Goal: Information Seeking & Learning: Learn about a topic

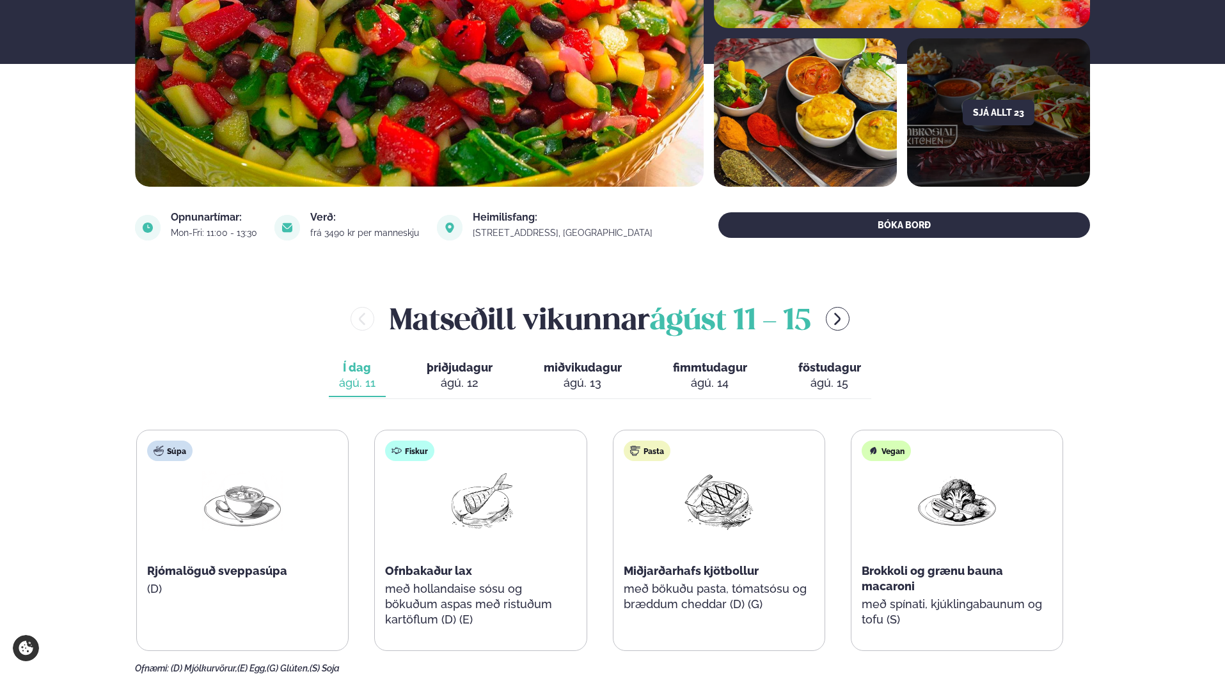
scroll to position [373, 0]
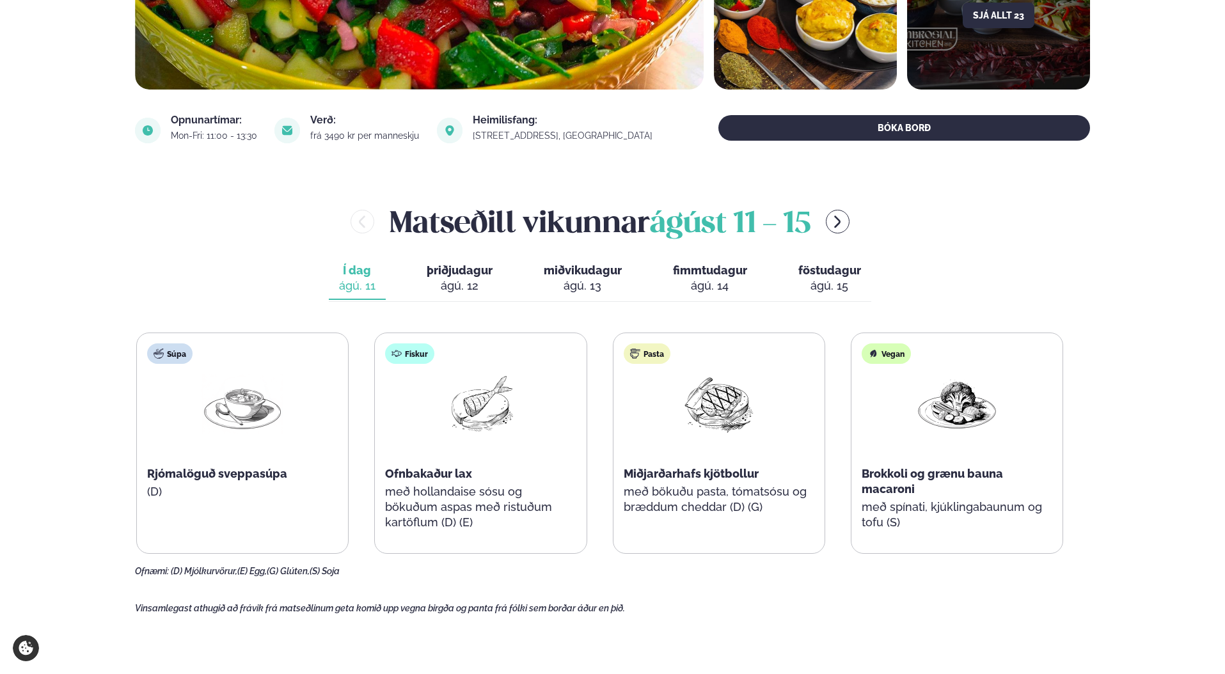
click at [367, 301] on div "Í dag Í d. [DATE] þriðjudagur þri. [DATE] miðvikudagur mið. [DATE] fimmtudagur …" at bounding box center [600, 280] width 543 height 44
click at [433, 282] on div "ágú. 12" at bounding box center [460, 285] width 66 height 15
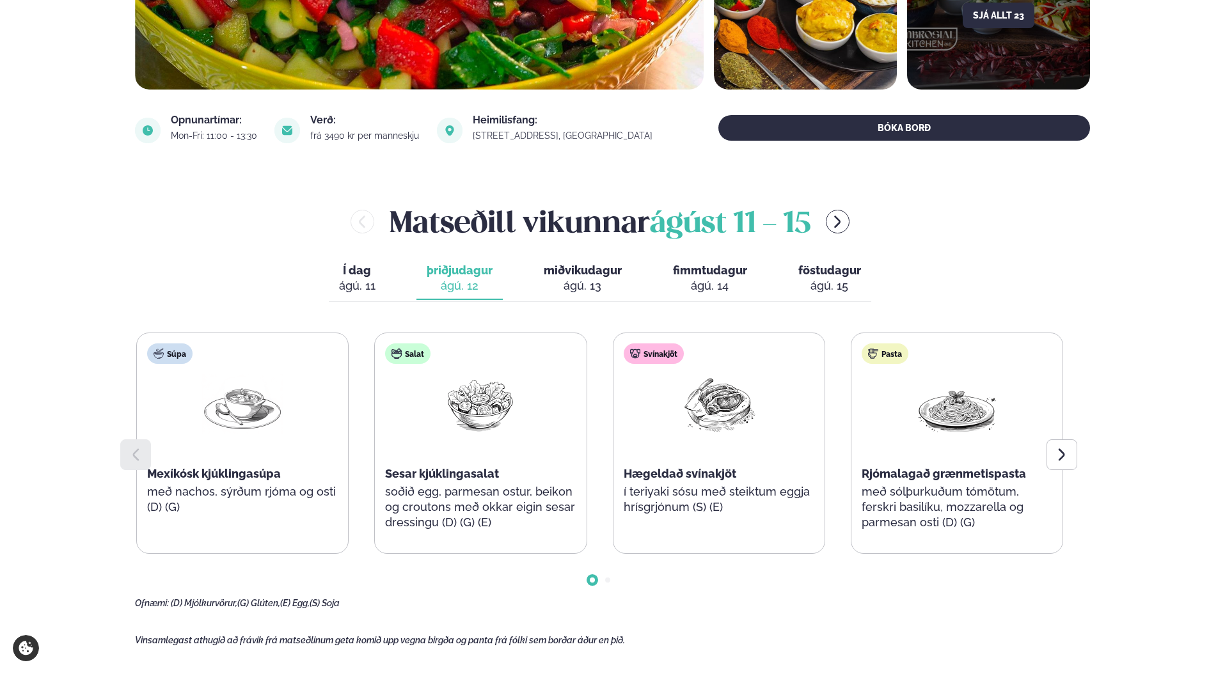
click at [612, 279] on div "ágú. 13" at bounding box center [583, 285] width 78 height 15
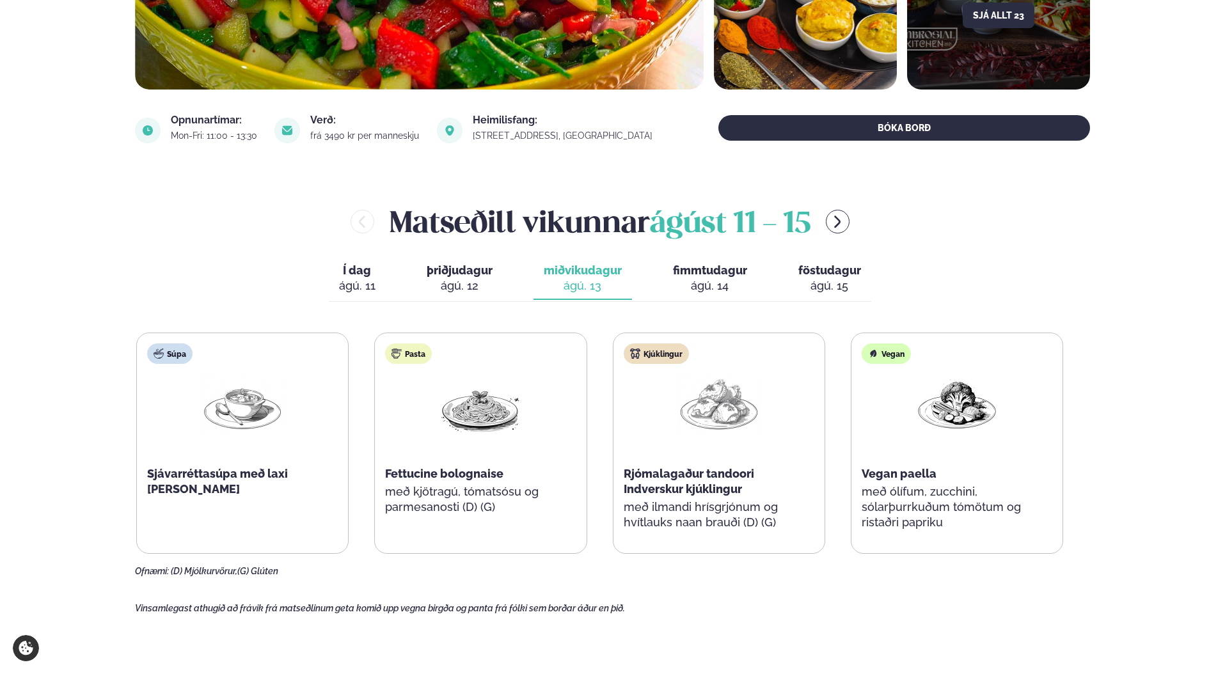
click at [811, 268] on span "föstudagur" at bounding box center [830, 270] width 63 height 13
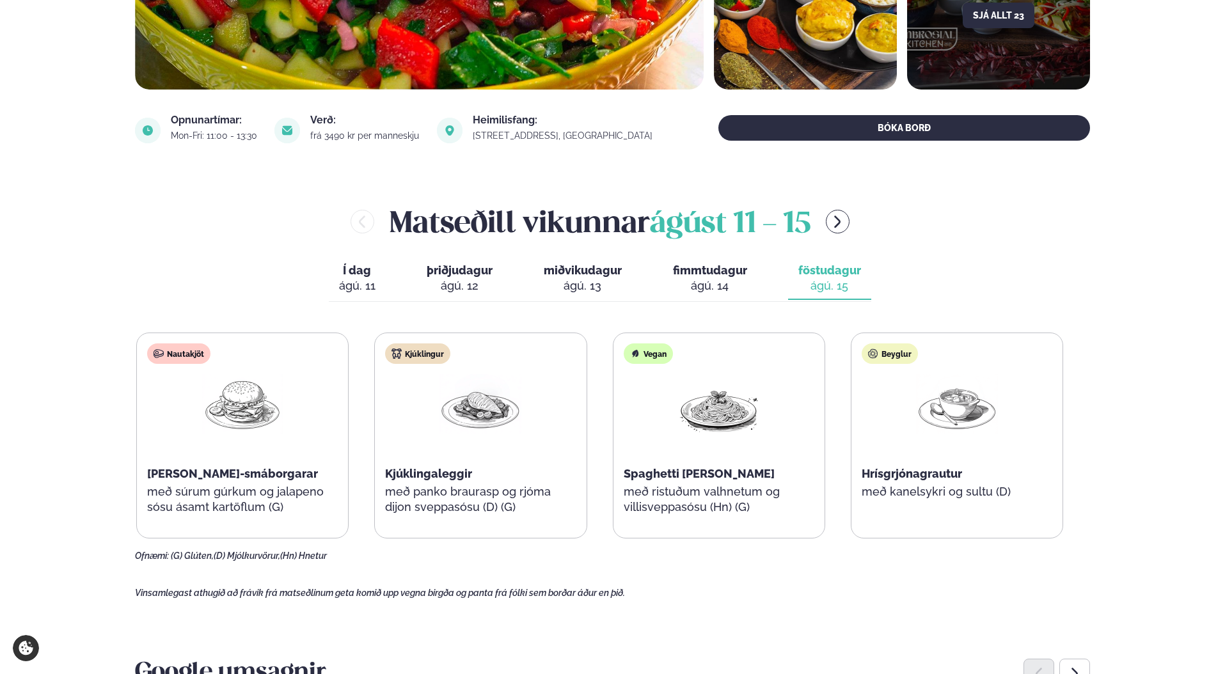
drag, startPoint x: 705, startPoint y: 282, endPoint x: 685, endPoint y: 290, distance: 21.5
click at [704, 282] on div "ágú. 14" at bounding box center [710, 285] width 74 height 15
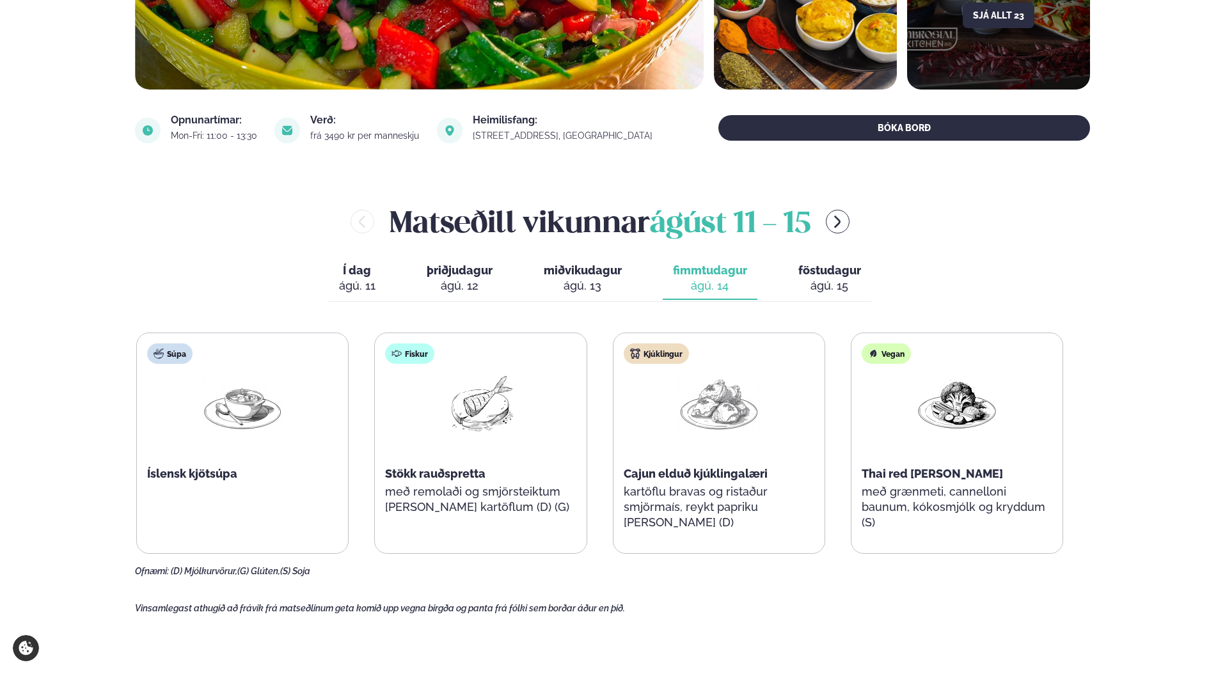
click at [568, 287] on div "ágú. 13" at bounding box center [583, 285] width 78 height 15
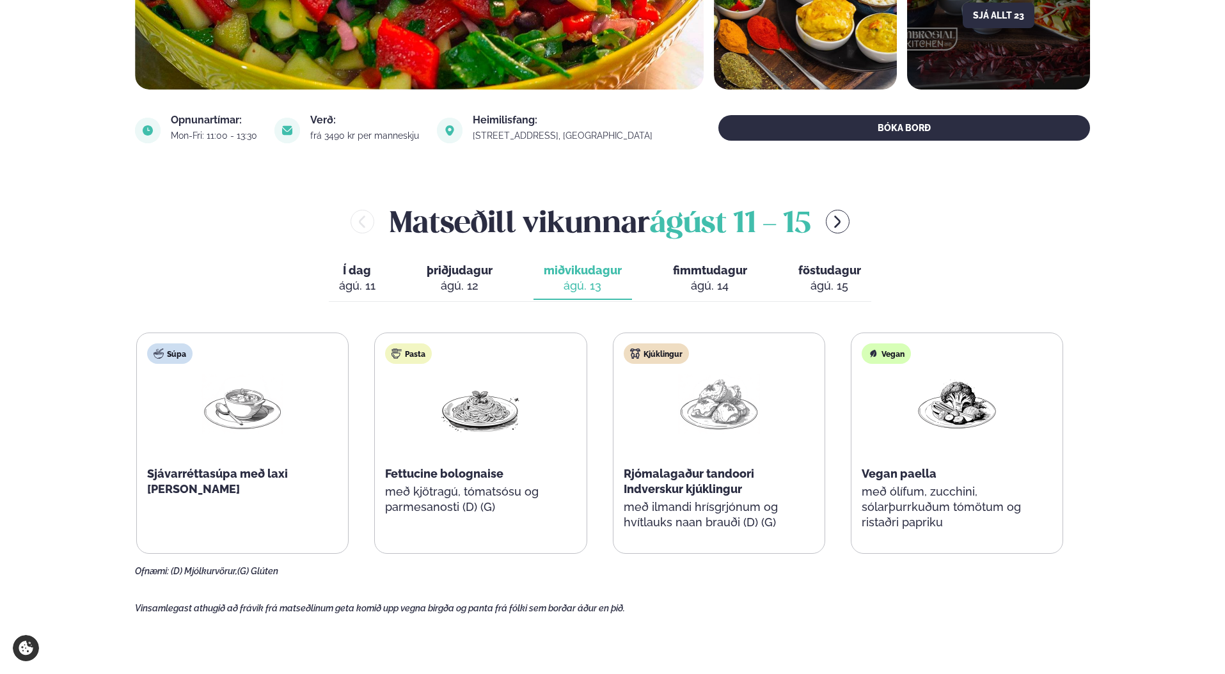
click at [470, 287] on div "ágú. 12" at bounding box center [460, 285] width 66 height 15
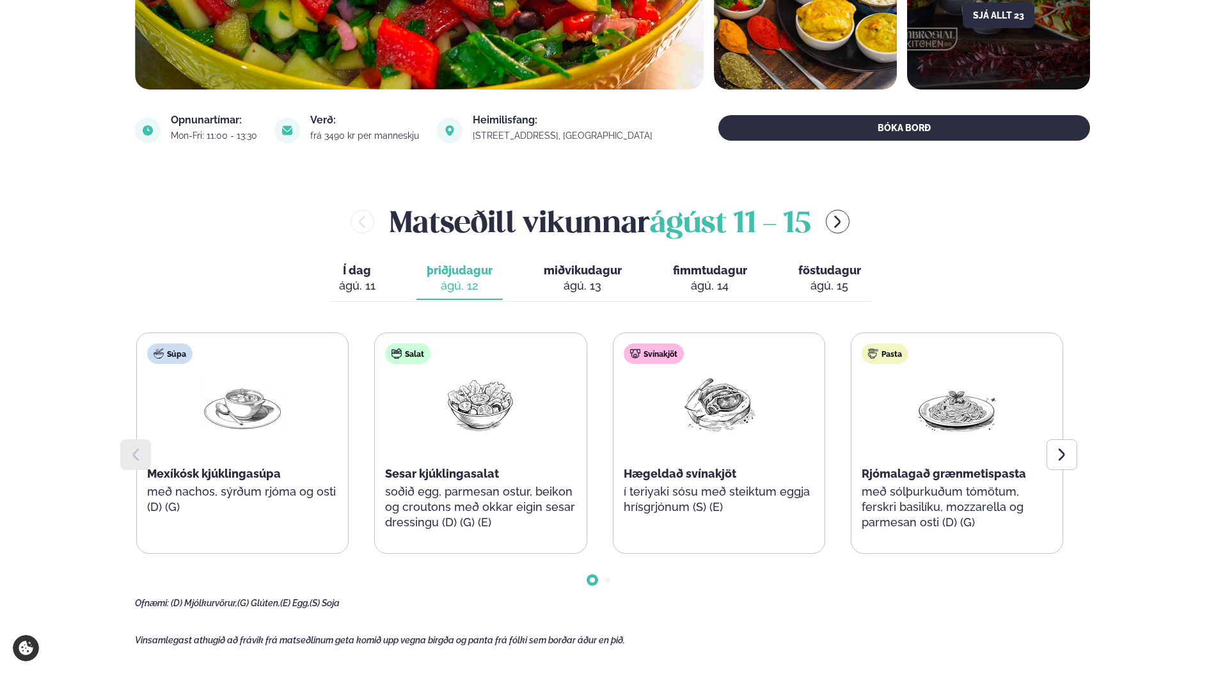
click at [614, 281] on div "ágú. 13" at bounding box center [583, 285] width 78 height 15
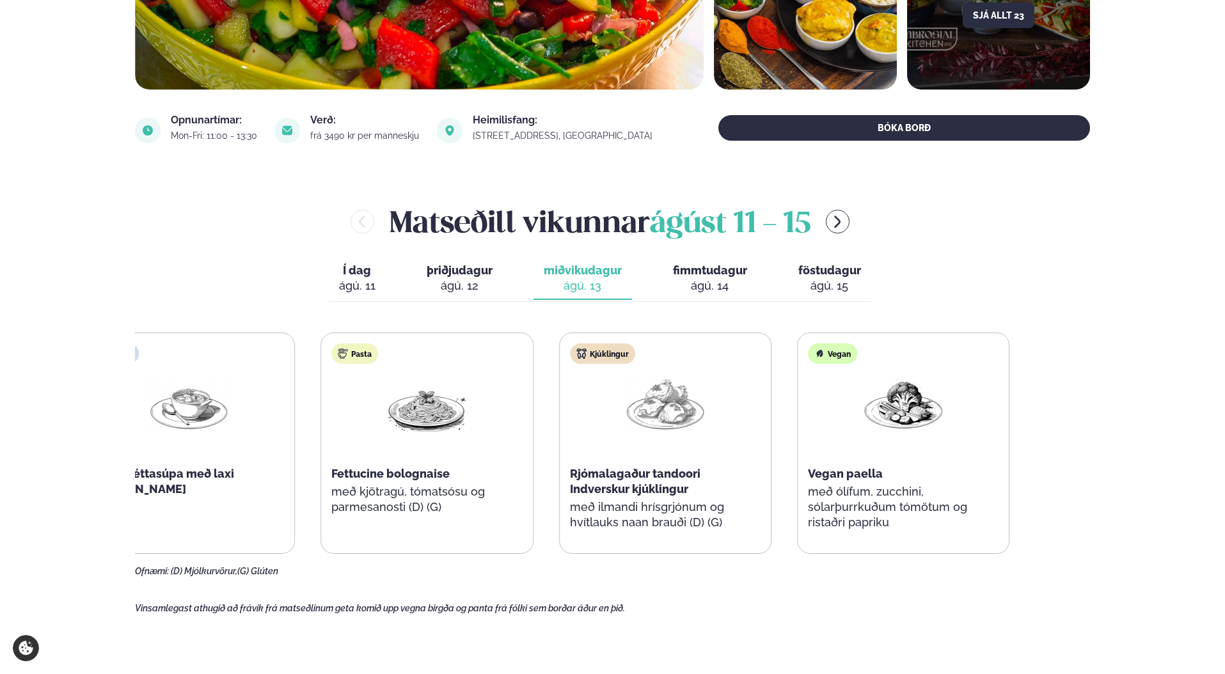
click at [596, 401] on div "Kjúklingur Rjómalagaður tandoori Indverskur kjúklingur með ilmandi hrísgrjónum …" at bounding box center [665, 443] width 211 height 220
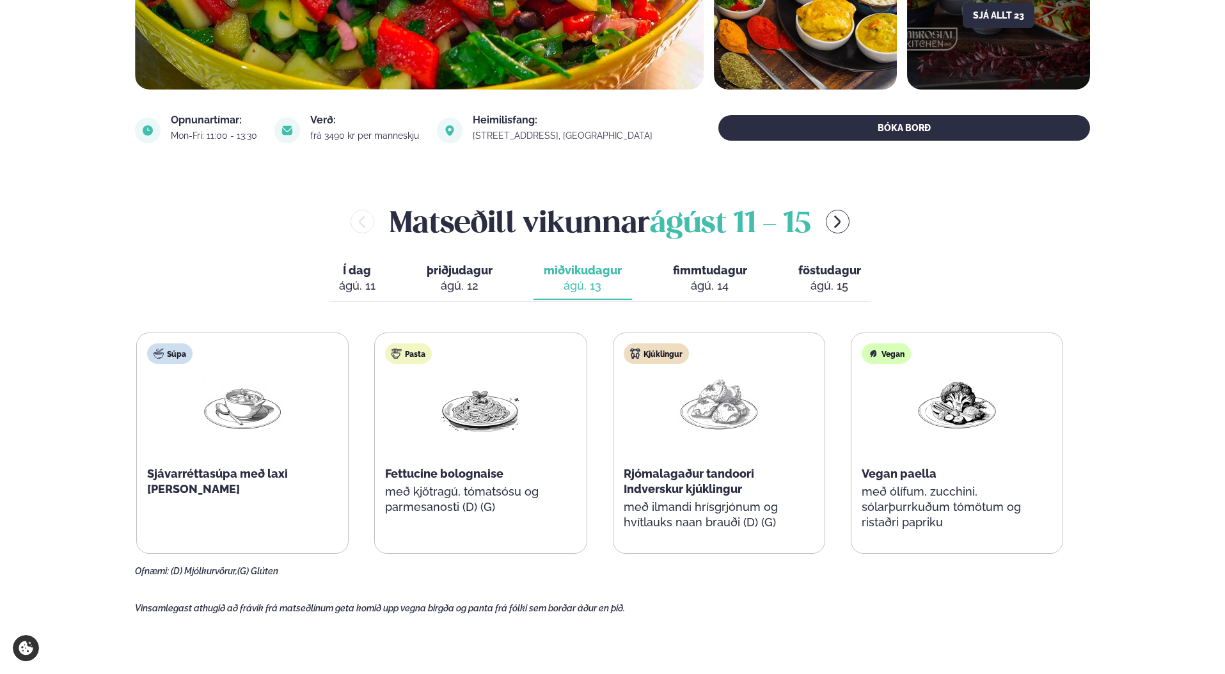
click at [667, 271] on button "fimmtudagur fim. [DATE]" at bounding box center [710, 279] width 95 height 42
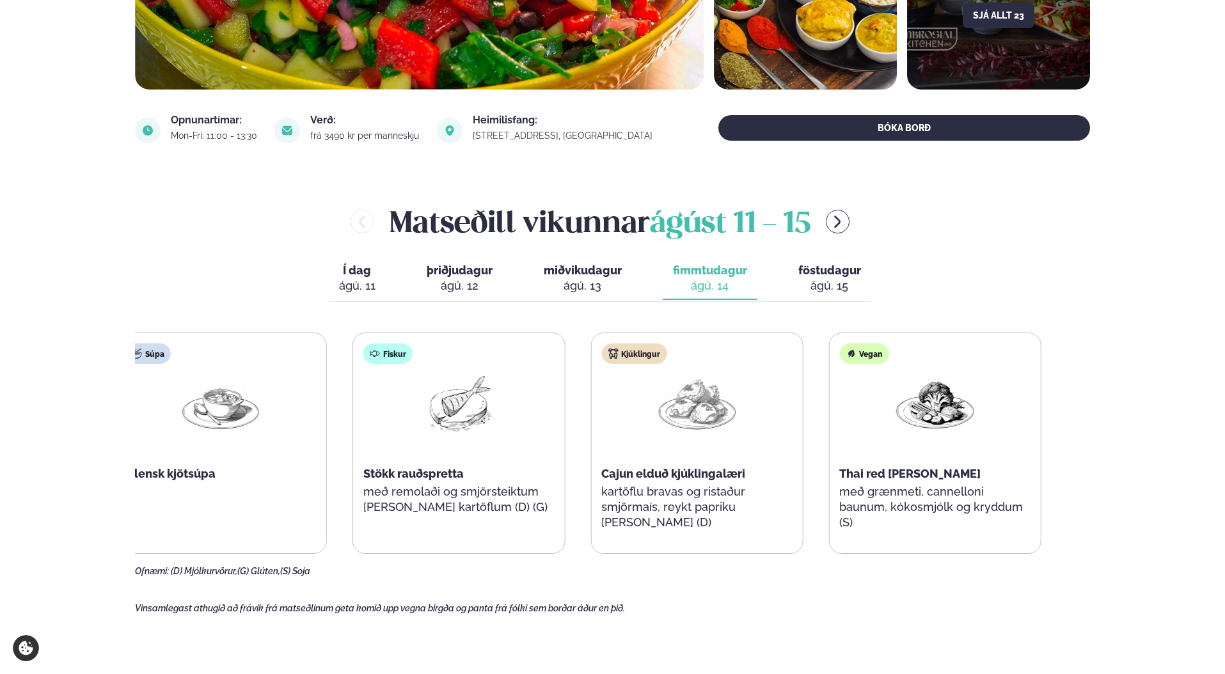
click at [647, 393] on div "Kjúklingur Cajun elduð kjúklingalæri kartöflu bravas og ristaður smjörmaís, rey…" at bounding box center [696, 443] width 211 height 220
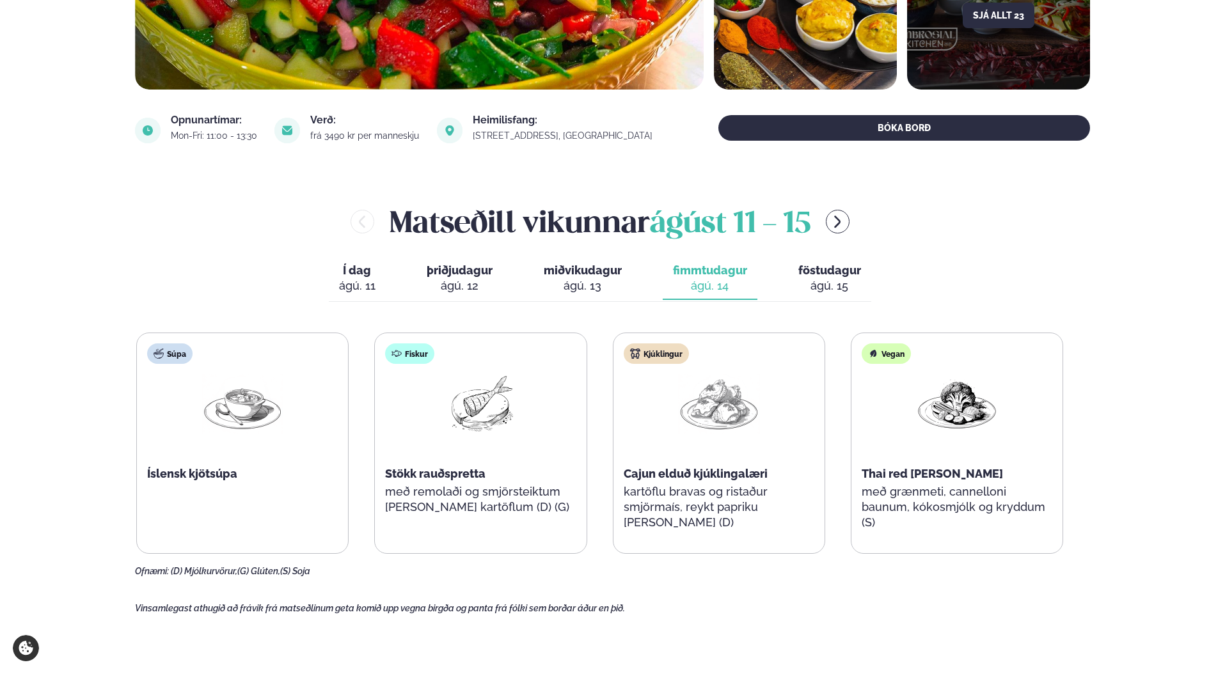
click at [837, 281] on div "ágú. 15" at bounding box center [830, 285] width 63 height 15
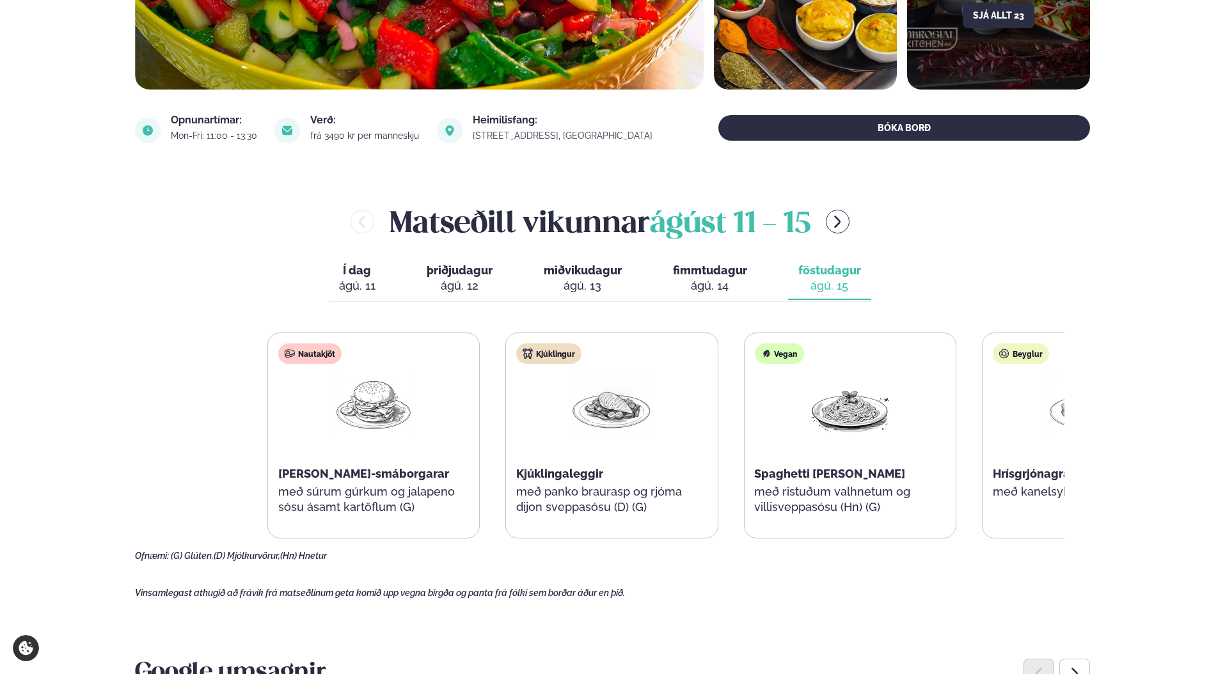
click at [1075, 406] on div "Matseðill vikunnar [DATE] - [DATE] Í dag Í d. [DATE] þriðjudagur þri. [DATE] mi…" at bounding box center [612, 381] width 955 height 361
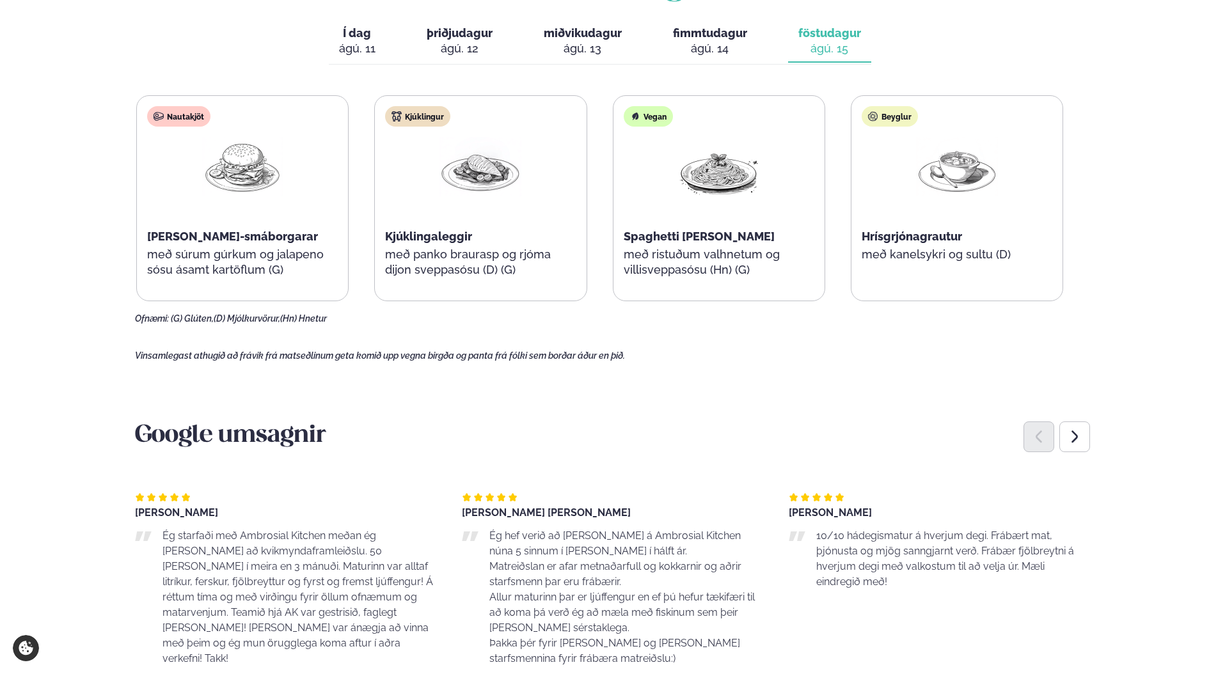
scroll to position [610, 0]
click at [1077, 440] on icon "Next slide" at bounding box center [1074, 436] width 15 height 15
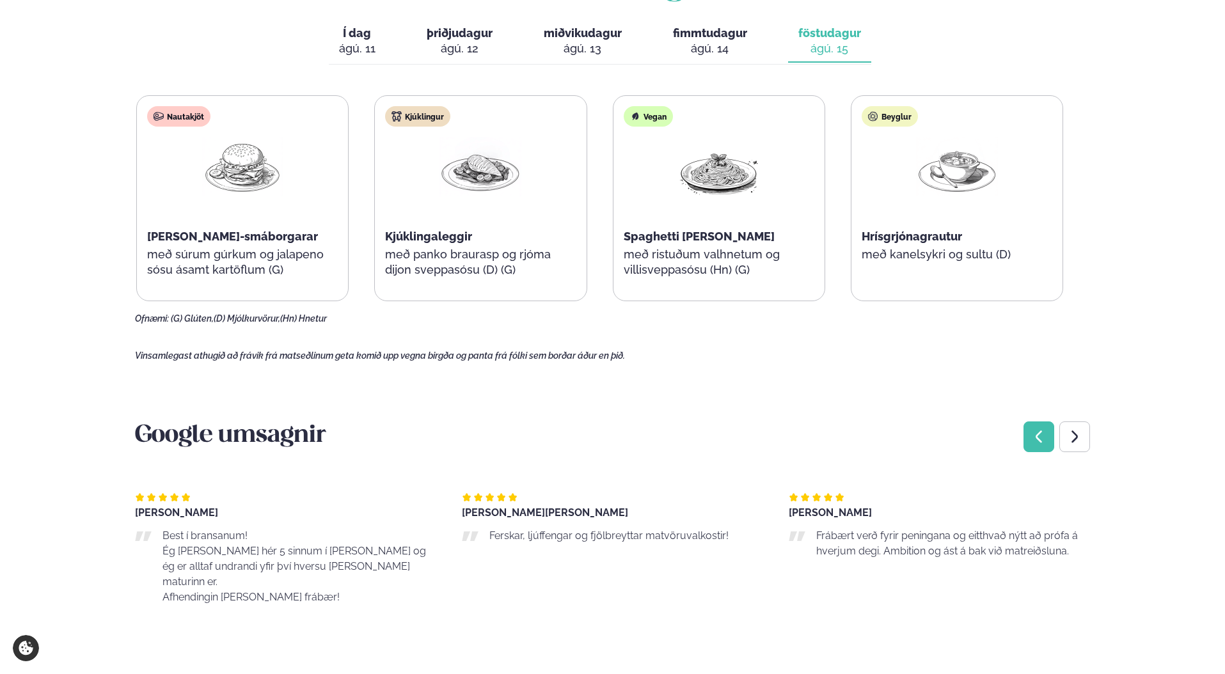
click at [1031, 447] on div "Previous slide" at bounding box center [1039, 437] width 31 height 31
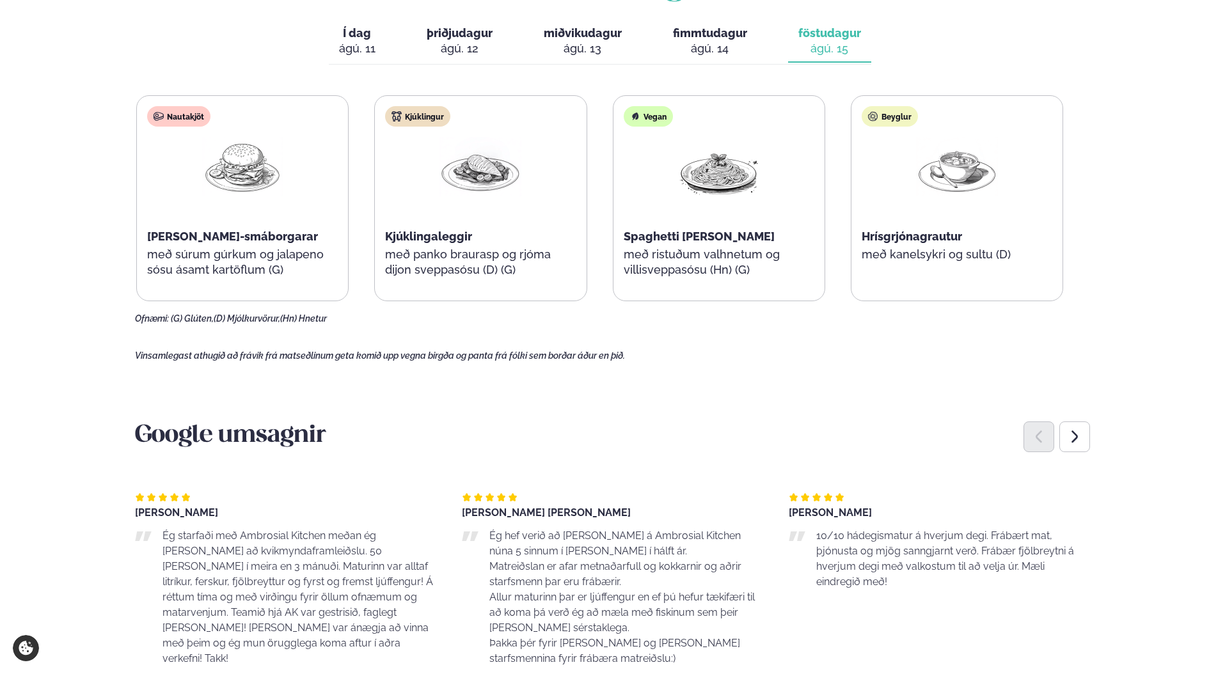
click at [815, 361] on main "[PERSON_NAME] / Matseðill / Dalvegur 30 [PERSON_NAME] í [GEOGRAPHIC_DATA] - Dal…" at bounding box center [613, 406] width 1032 height 2033
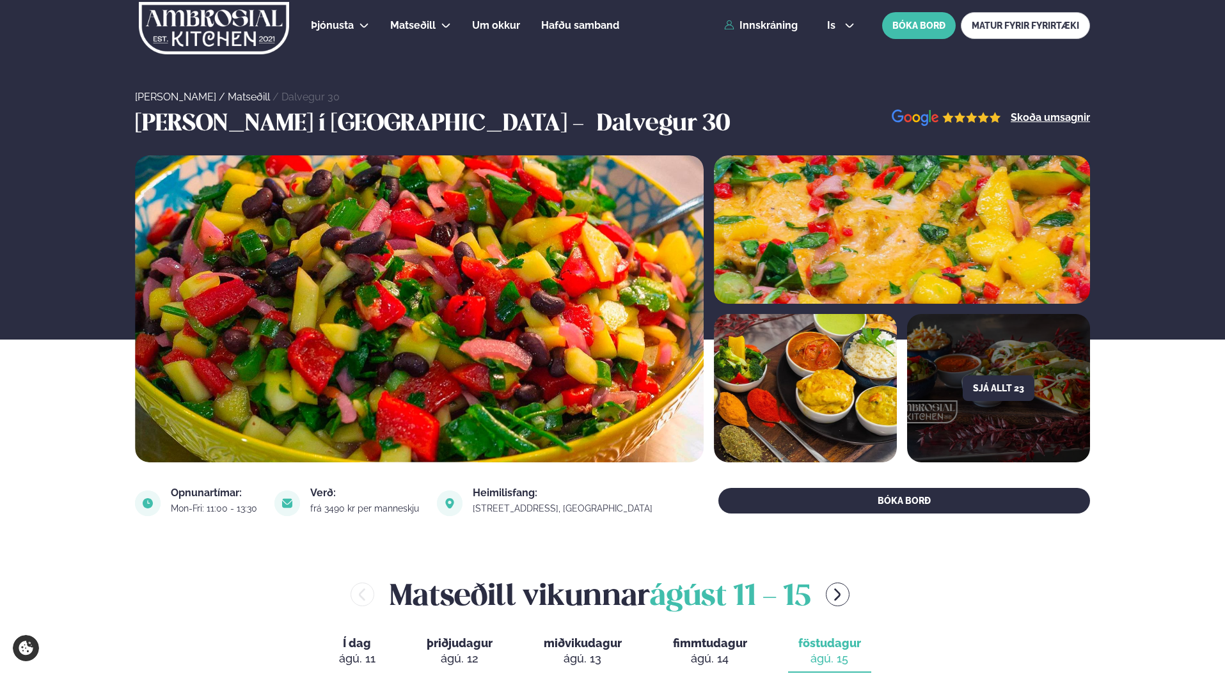
scroll to position [26, 0]
